Goal: Task Accomplishment & Management: Use online tool/utility

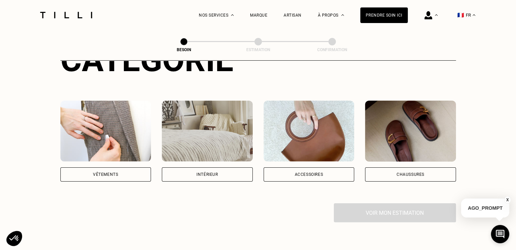
scroll to position [102, 0]
click at [109, 170] on div "Vêtements" at bounding box center [105, 174] width 91 height 14
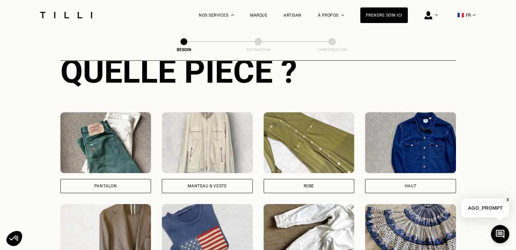
scroll to position [321, 0]
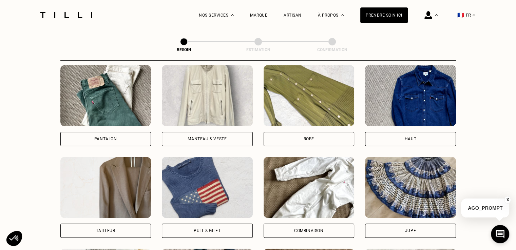
click at [111, 137] on div "Pantalon" at bounding box center [105, 139] width 23 height 4
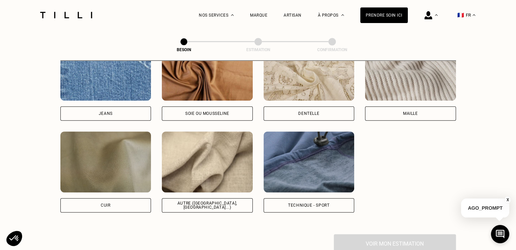
scroll to position [759, 0]
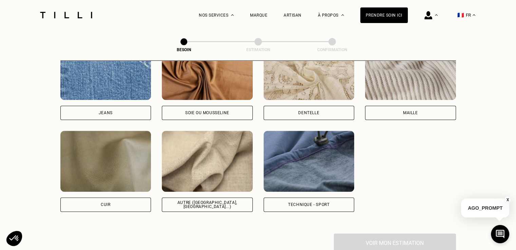
click at [131, 106] on div "Jeans" at bounding box center [105, 113] width 91 height 14
select select "FR"
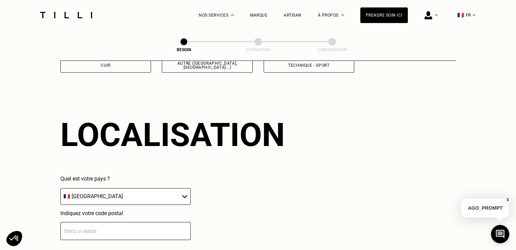
scroll to position [911, 0]
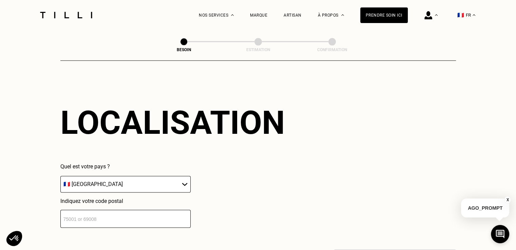
click at [103, 216] on input "number" at bounding box center [125, 219] width 130 height 18
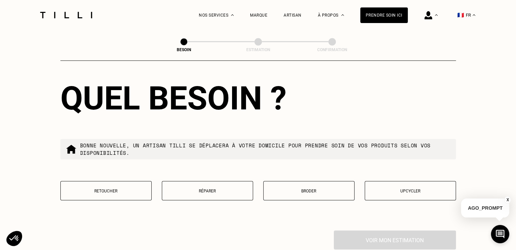
scroll to position [1114, 0]
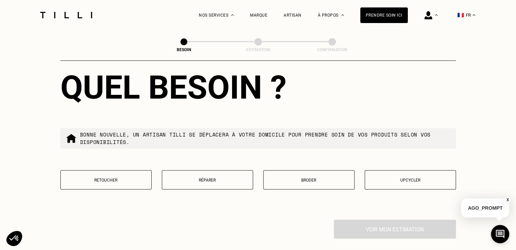
type input "75015"
click at [129, 182] on button "Retoucher" at bounding box center [105, 179] width 91 height 19
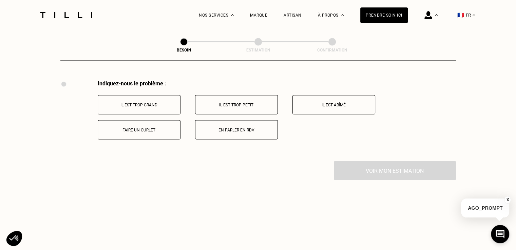
scroll to position [1254, 0]
click at [151, 129] on button "Faire un ourlet" at bounding box center [139, 129] width 83 height 19
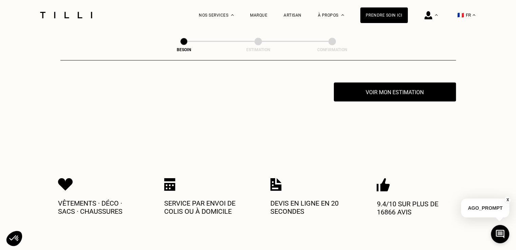
scroll to position [1335, 0]
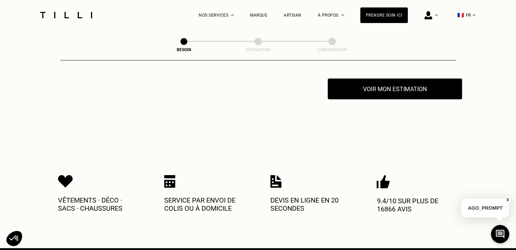
click at [392, 86] on button "Voir mon estimation" at bounding box center [395, 89] width 134 height 21
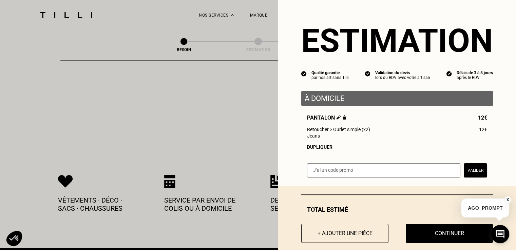
click at [307, 148] on div "Dupliquer" at bounding box center [397, 146] width 180 height 5
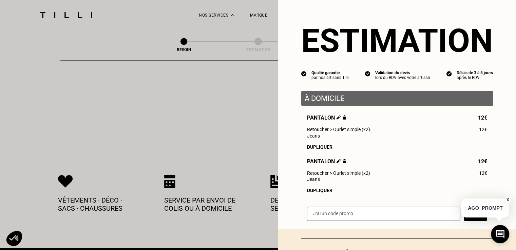
click at [307, 148] on div "Dupliquer" at bounding box center [397, 146] width 180 height 5
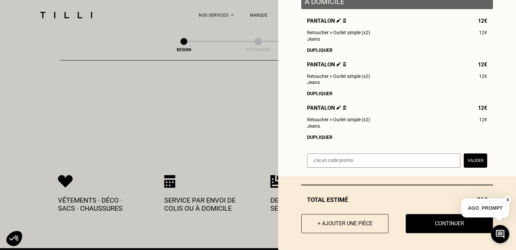
scroll to position [101, 0]
click at [508, 198] on button "X" at bounding box center [507, 199] width 7 height 7
